Goal: Information Seeking & Learning: Learn about a topic

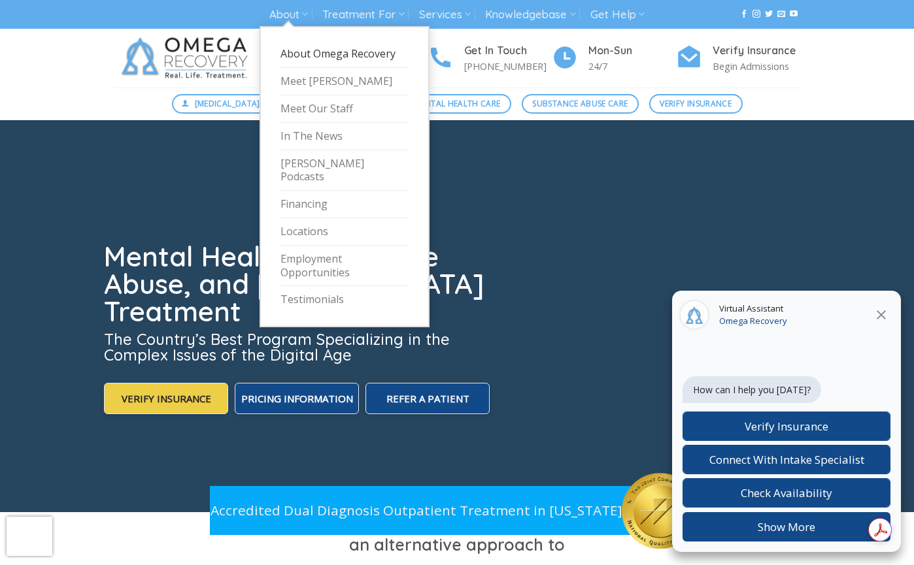
click at [297, 54] on link "About Omega Recovery" at bounding box center [344, 54] width 128 height 27
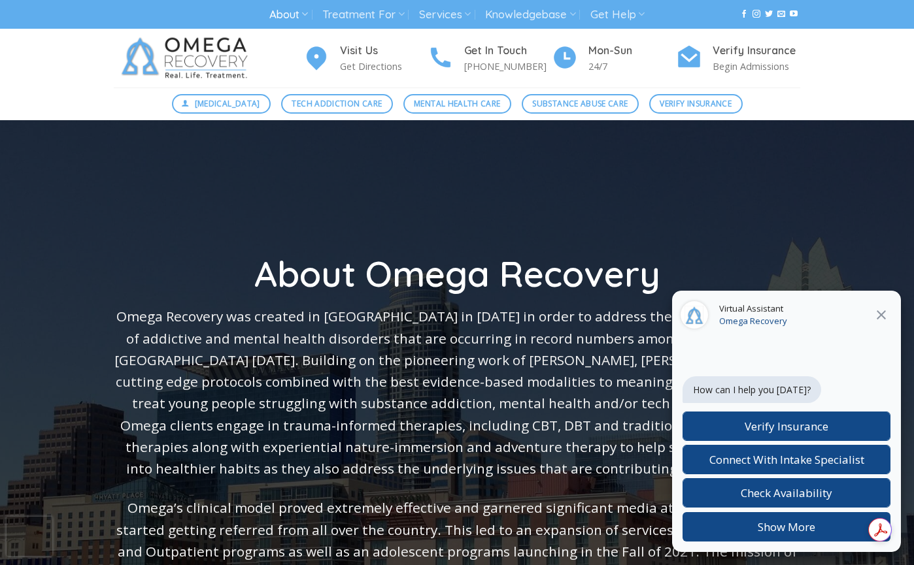
click at [880, 314] on icon at bounding box center [880, 314] width 9 height 9
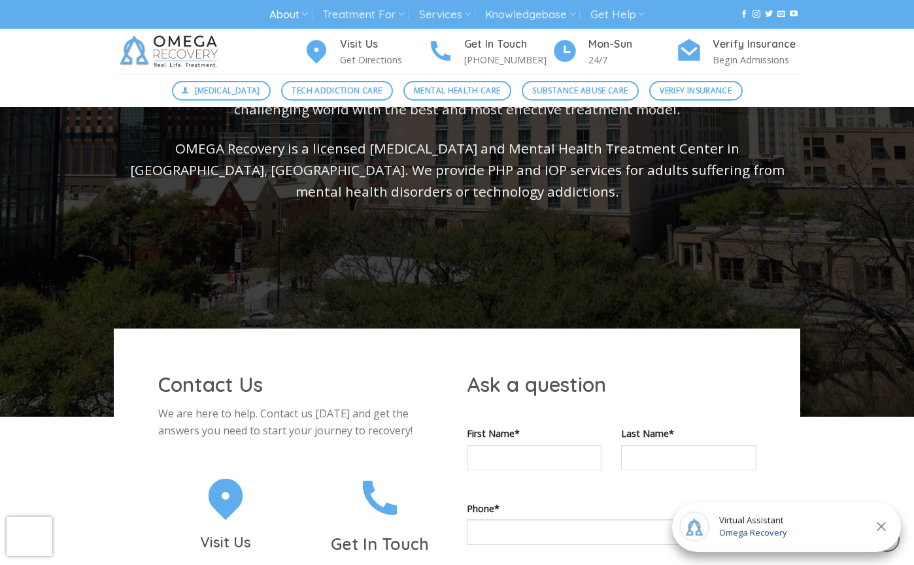
scroll to position [653, 0]
